Goal: Information Seeking & Learning: Find specific fact

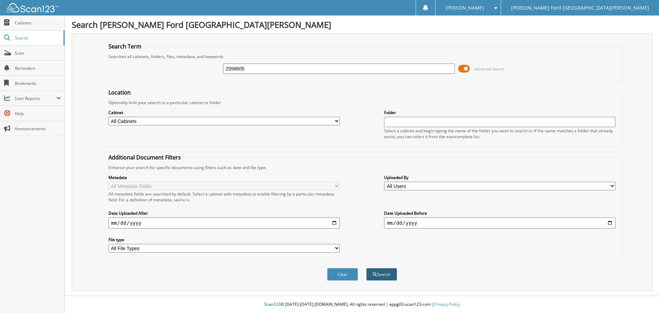
type input "2556605"
click at [385, 270] on button "Search" at bounding box center [381, 274] width 31 height 13
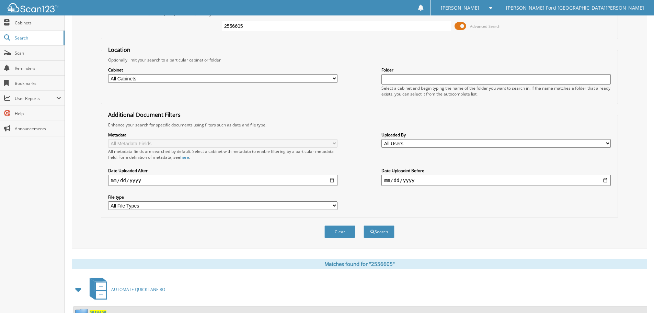
scroll to position [98, 0]
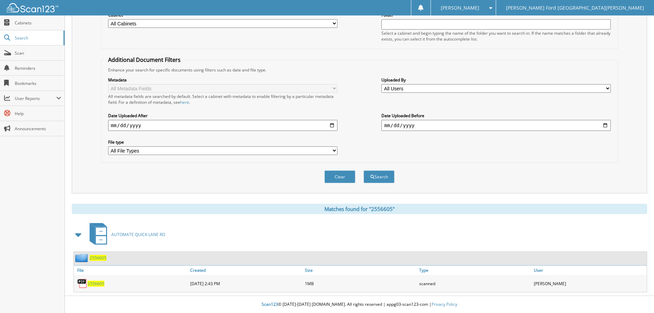
click at [95, 285] on span "2556605" at bounding box center [95, 283] width 17 height 6
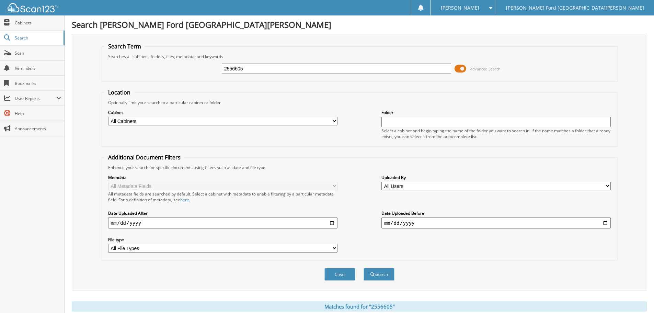
click at [259, 71] on input "2556605" at bounding box center [336, 68] width 229 height 10
type input "2556609"
click at [363, 268] on button "Search" at bounding box center [378, 274] width 31 height 13
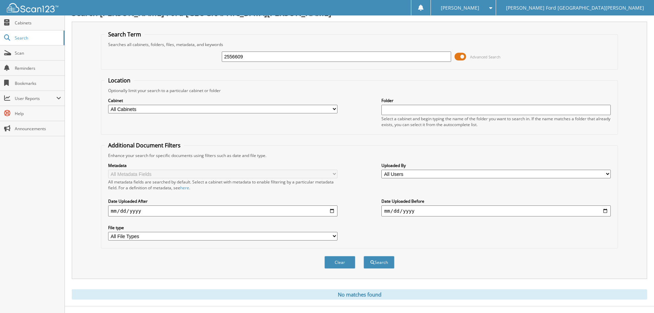
scroll to position [23, 0]
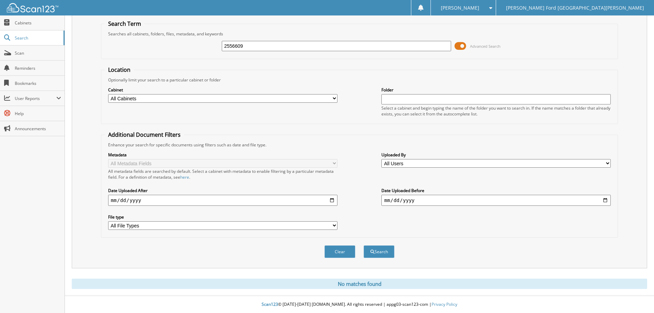
click at [261, 40] on div "2556609" at bounding box center [336, 46] width 229 height 12
click at [262, 46] on input "2556609" at bounding box center [336, 46] width 229 height 10
type input "2556605"
click at [363, 245] on button "Search" at bounding box center [378, 251] width 31 height 13
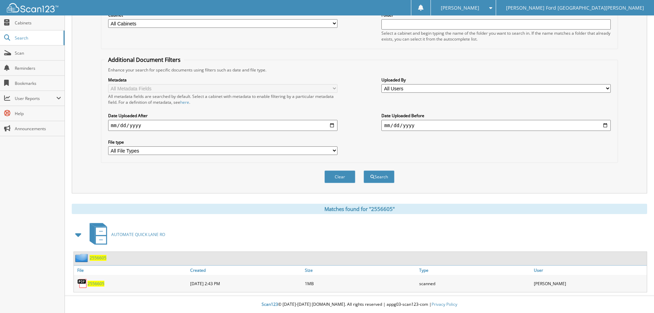
click at [100, 283] on span "2556605" at bounding box center [95, 283] width 17 height 6
click at [508, 154] on div "Metadata All Metadata Fields All metadata fields are searched by default. Selec…" at bounding box center [359, 116] width 509 height 86
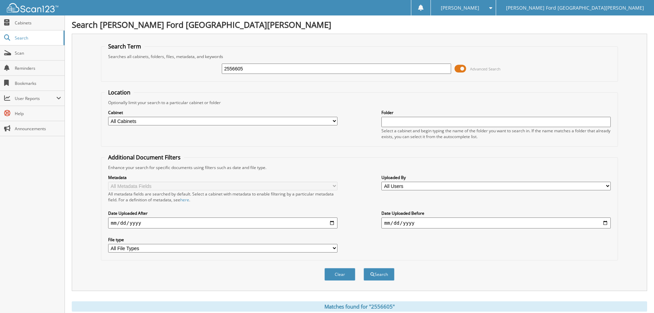
click at [290, 72] on input "2556605" at bounding box center [336, 68] width 229 height 10
type input "2595380"
click at [390, 276] on button "Search" at bounding box center [378, 274] width 31 height 13
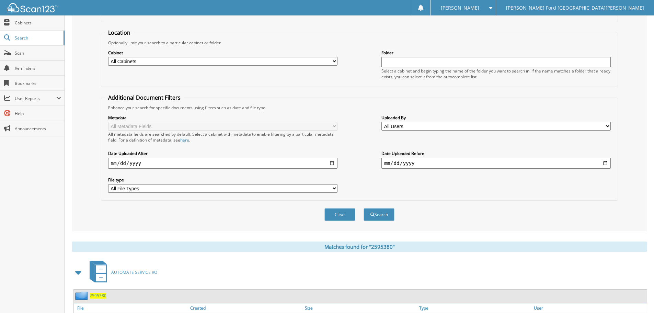
scroll to position [98, 0]
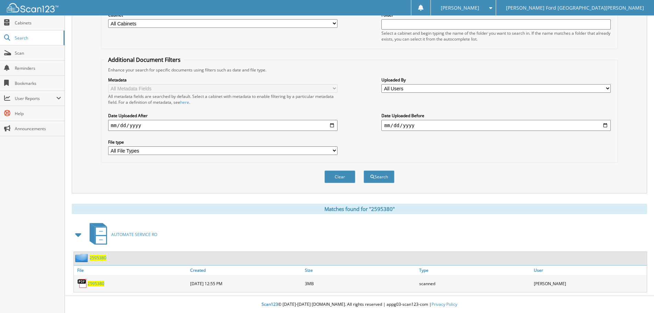
click at [98, 280] on span "2595380" at bounding box center [95, 283] width 17 height 6
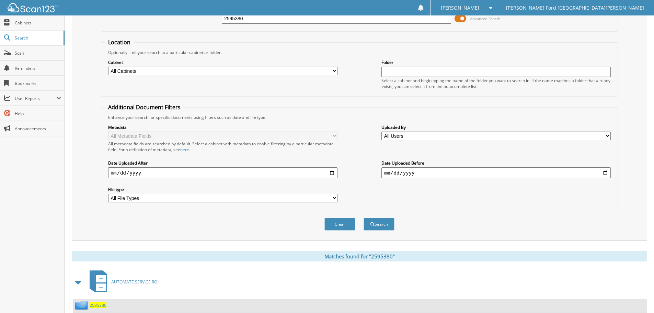
scroll to position [0, 0]
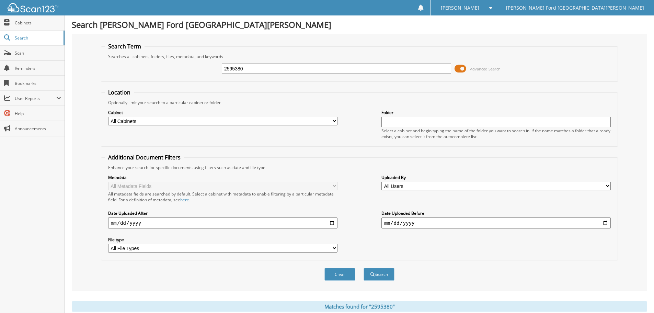
click at [298, 227] on input "date" at bounding box center [222, 222] width 229 height 11
click at [253, 69] on input "2595380" at bounding box center [336, 68] width 229 height 10
type input "2595392"
click at [387, 285] on div "Clear Search" at bounding box center [359, 274] width 517 height 28
click at [384, 273] on button "Search" at bounding box center [378, 274] width 31 height 13
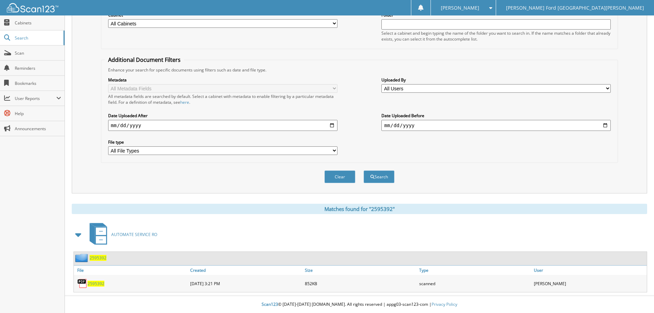
click at [97, 284] on span "2595392" at bounding box center [95, 283] width 17 height 6
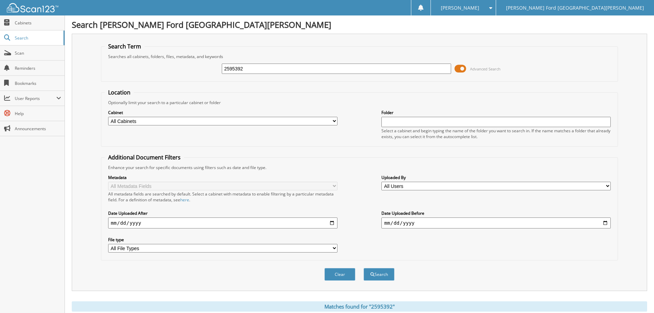
drag, startPoint x: 262, startPoint y: 71, endPoint x: 171, endPoint y: 72, distance: 92.0
click at [171, 72] on div "2595392 Advanced Search" at bounding box center [359, 68] width 509 height 19
type input "2560452"
click at [384, 271] on button "Search" at bounding box center [378, 274] width 31 height 13
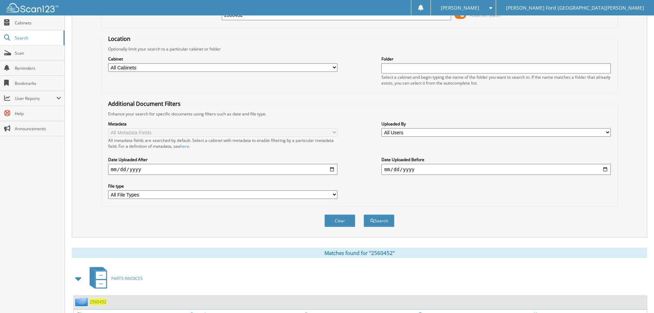
scroll to position [98, 0]
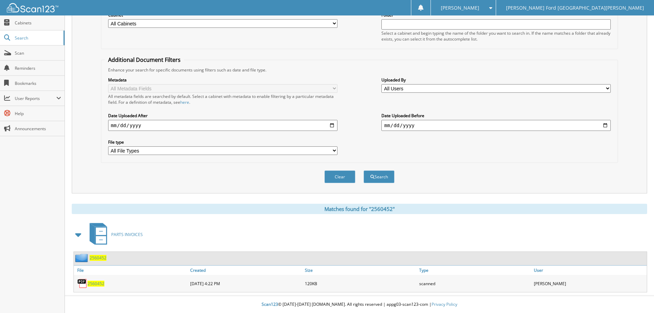
click at [91, 287] on div "2560452" at bounding box center [131, 283] width 115 height 14
click at [96, 279] on div "2560452" at bounding box center [131, 283] width 115 height 14
click at [94, 281] on span "2560452" at bounding box center [95, 283] width 17 height 6
